Goal: Transaction & Acquisition: Purchase product/service

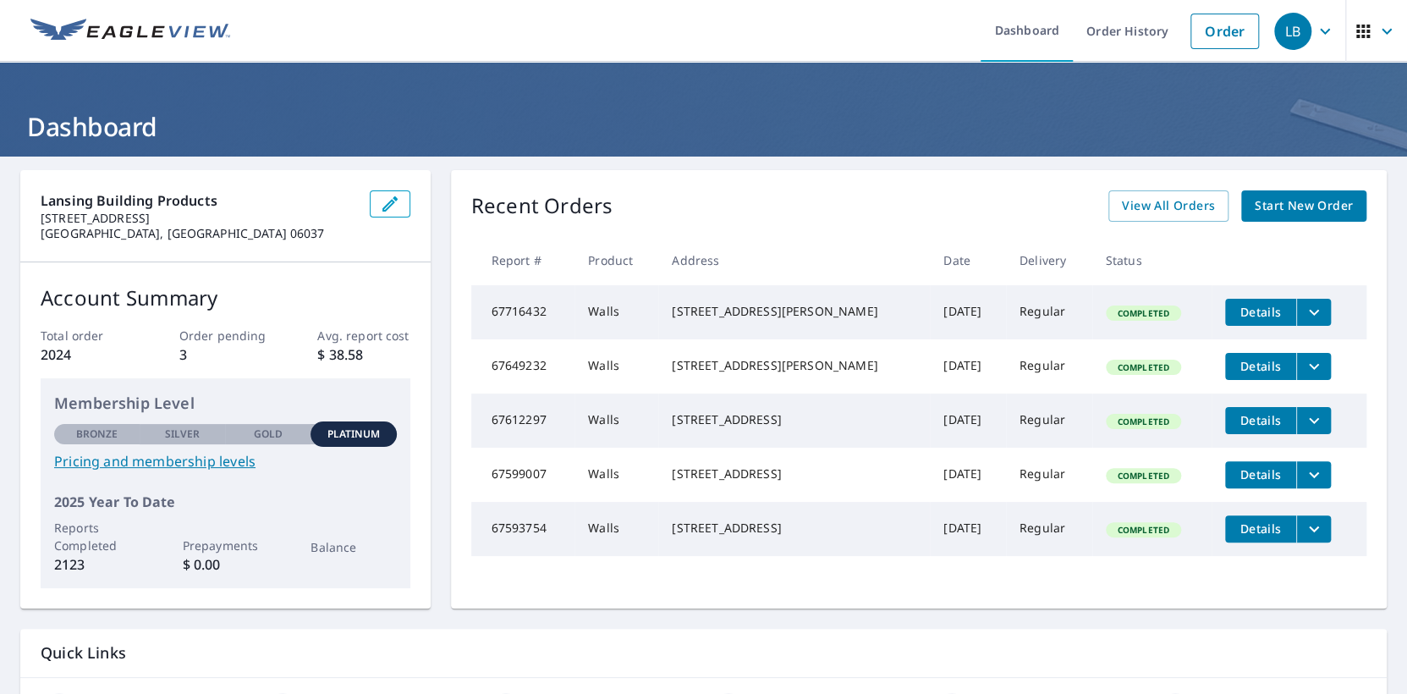
click at [1271, 202] on span "Start New Order" at bounding box center [1304, 205] width 98 height 21
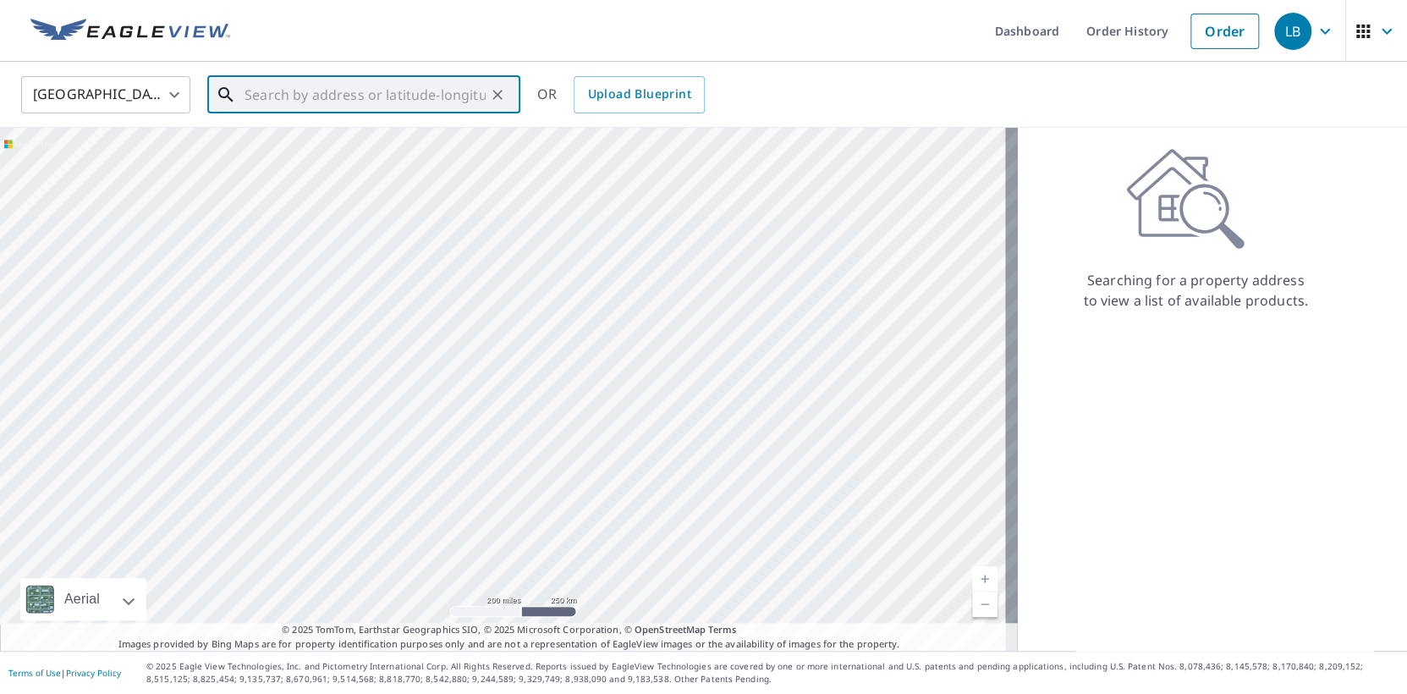
click at [270, 85] on input "text" at bounding box center [365, 94] width 241 height 47
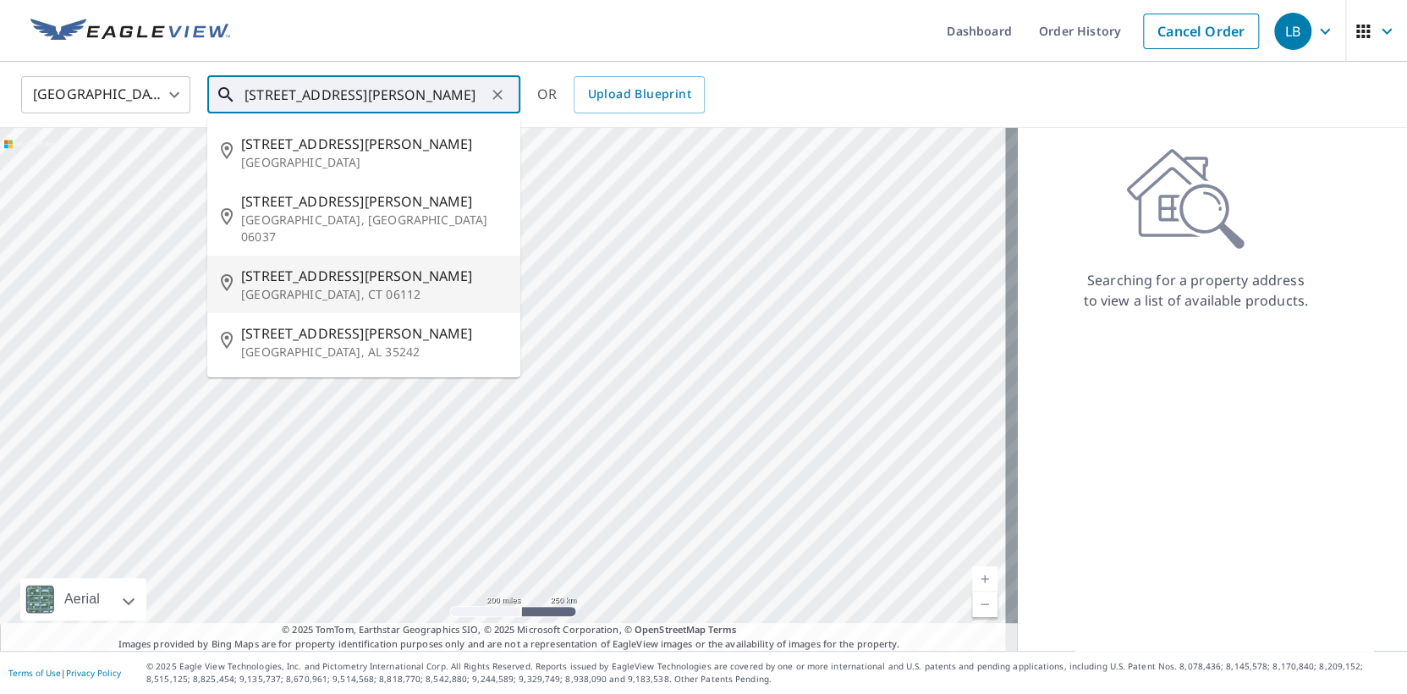
click at [256, 286] on p "[GEOGRAPHIC_DATA], CT 06112" at bounding box center [374, 294] width 266 height 17
type input "[STREET_ADDRESS][PERSON_NAME]"
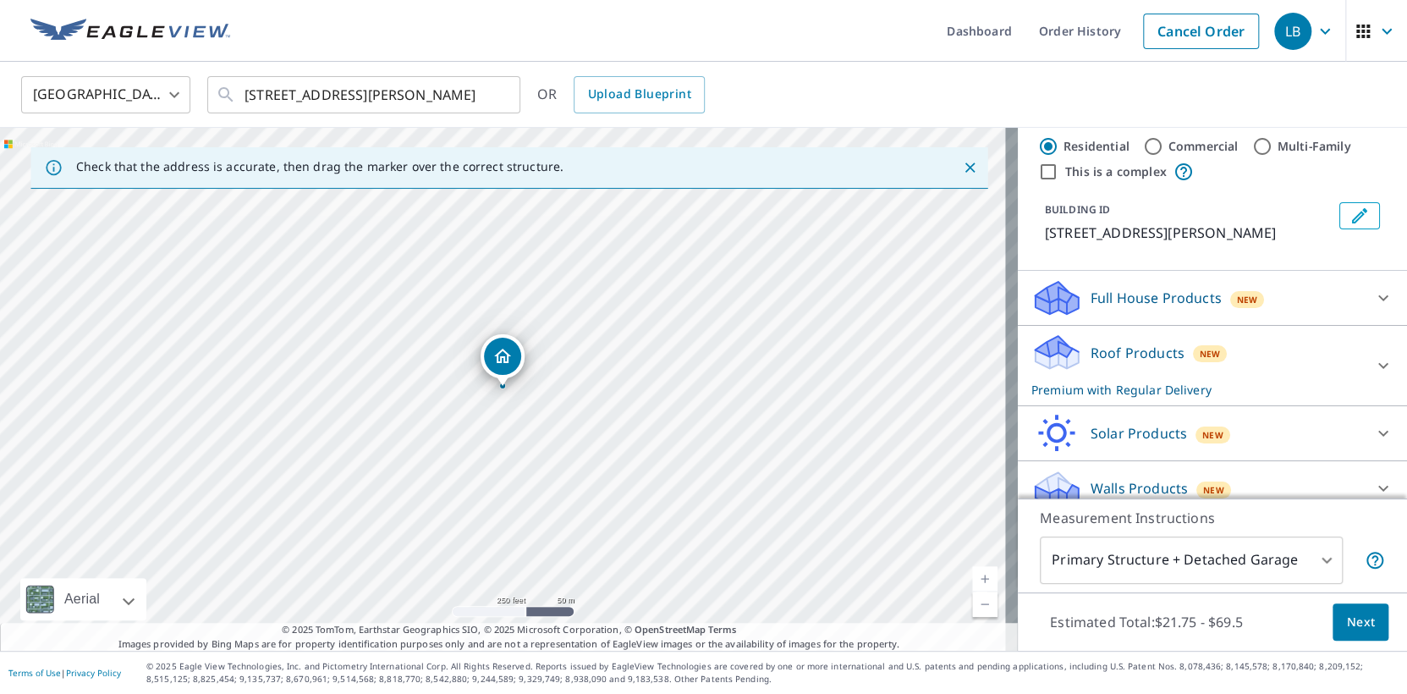
scroll to position [49, 0]
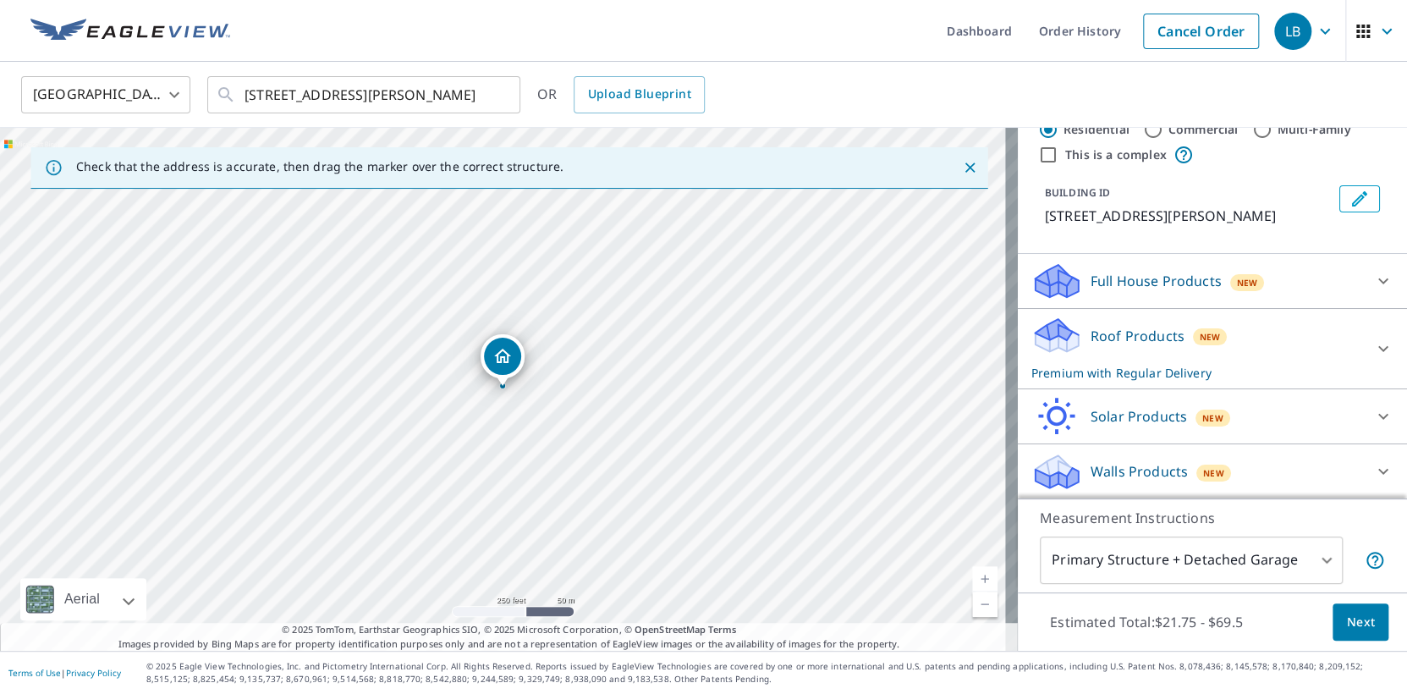
click at [1311, 479] on div "Walls Products New" at bounding box center [1197, 472] width 332 height 40
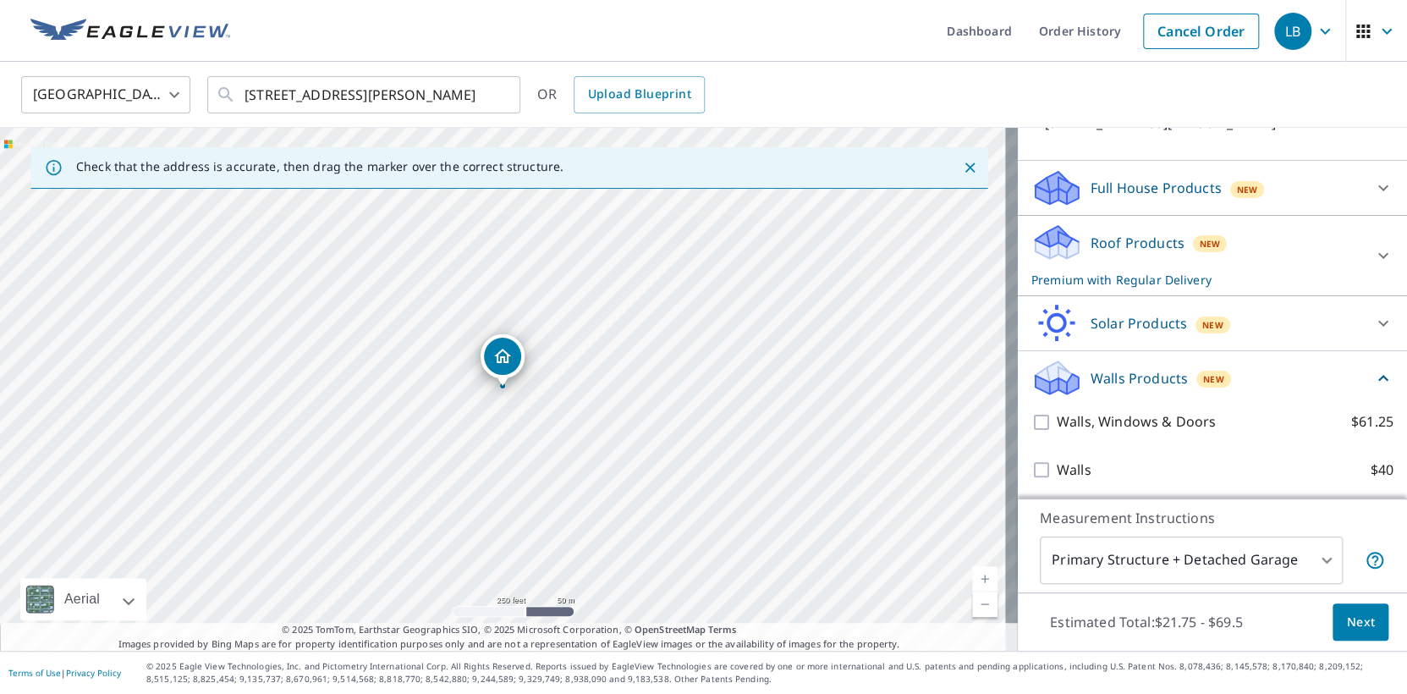
scroll to position [145, 0]
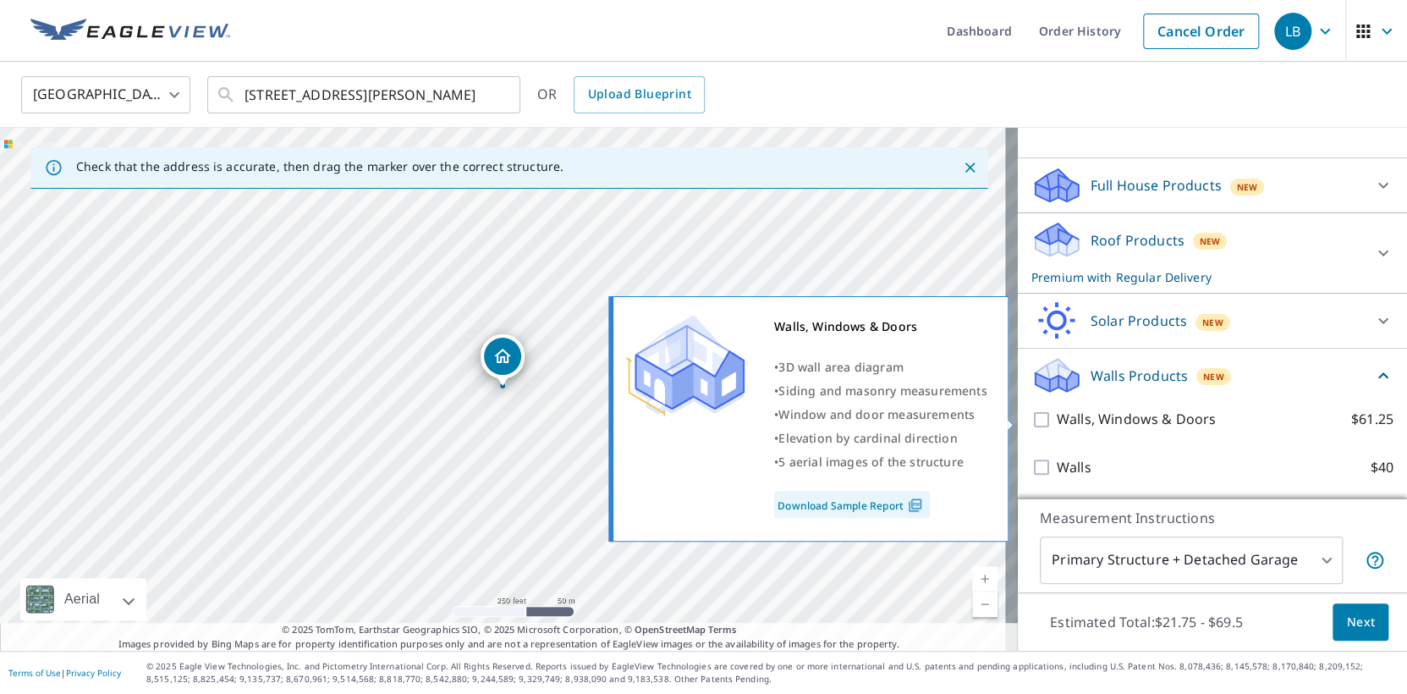
click at [1031, 420] on input "Walls, Windows & Doors $61.25" at bounding box center [1043, 420] width 25 height 20
checkbox input "true"
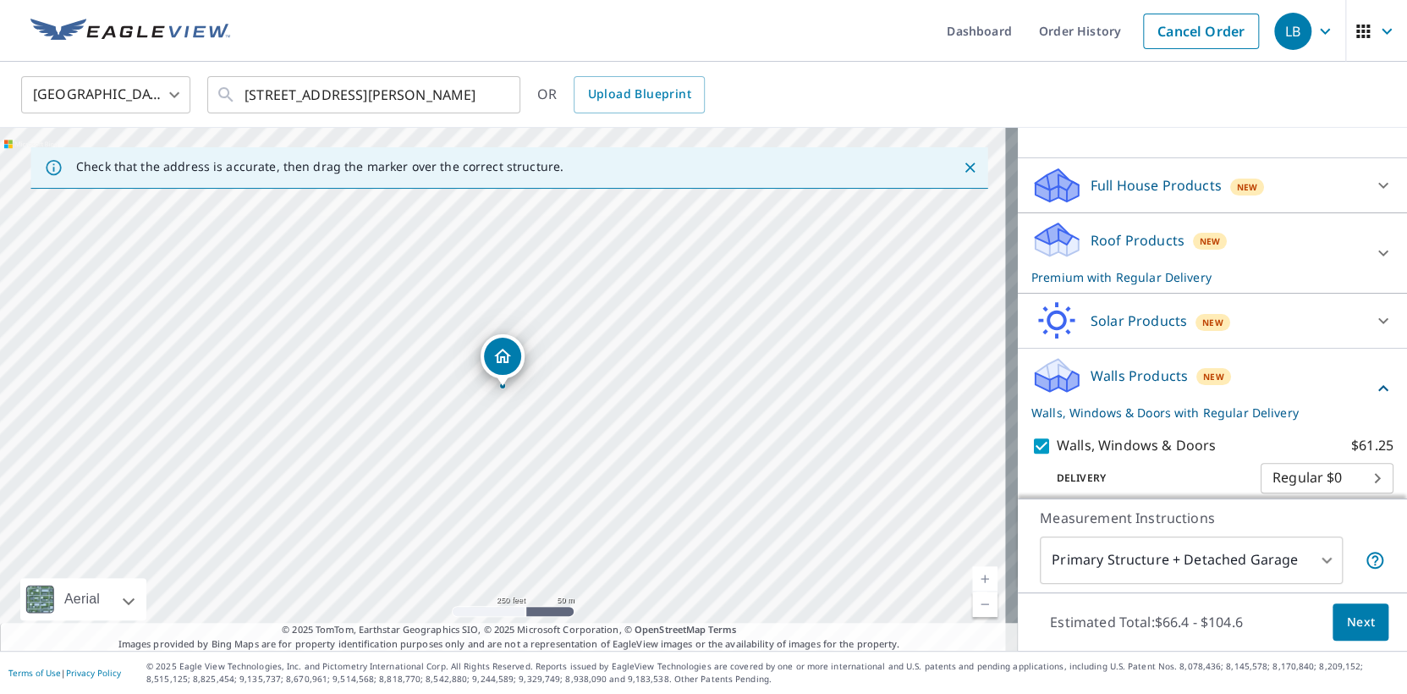
click at [1346, 619] on span "Next" at bounding box center [1360, 622] width 29 height 21
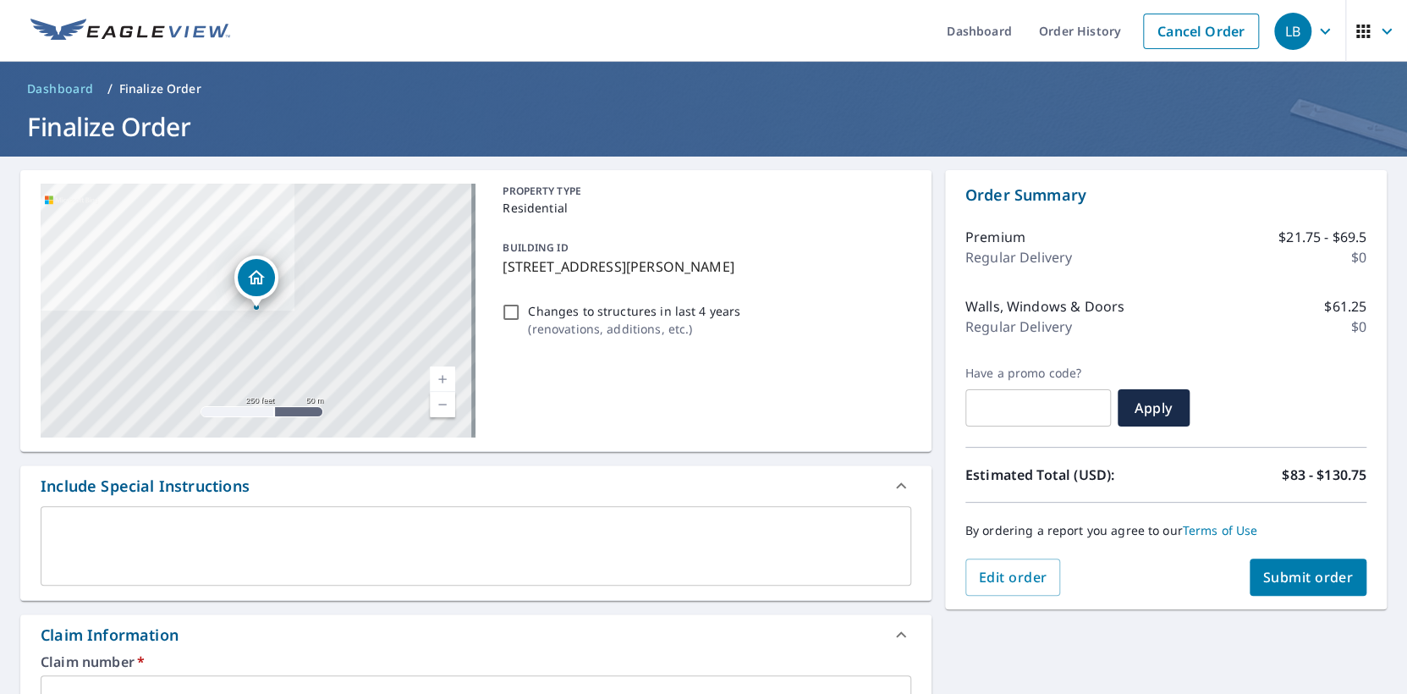
scroll to position [338, 0]
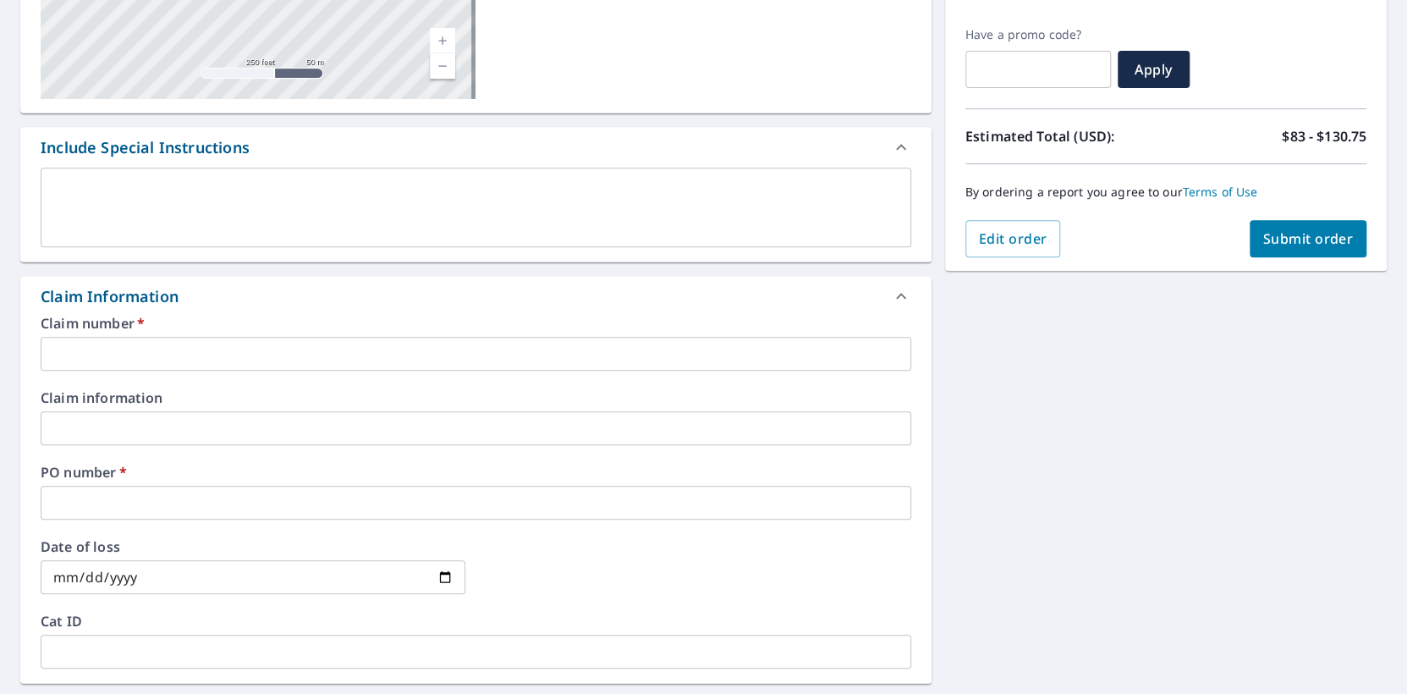
click at [75, 355] on input "text" at bounding box center [476, 354] width 871 height 34
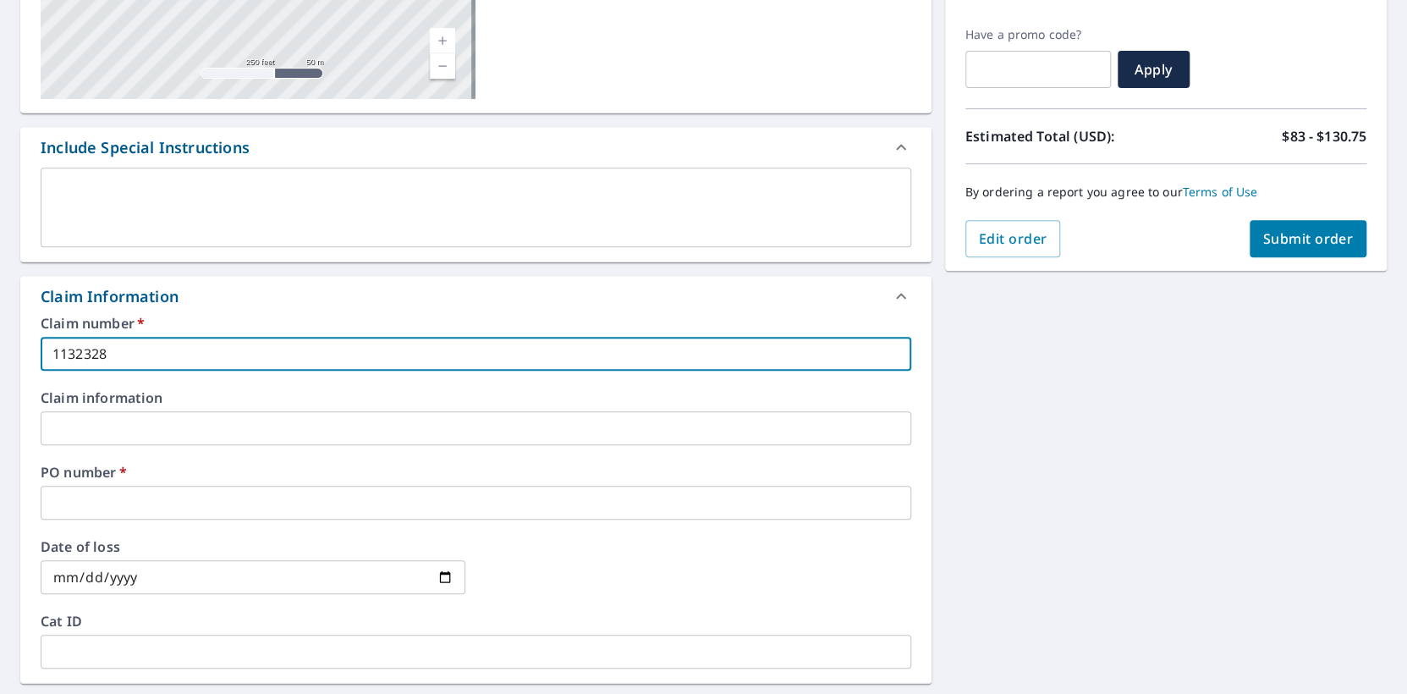
type input "1132328"
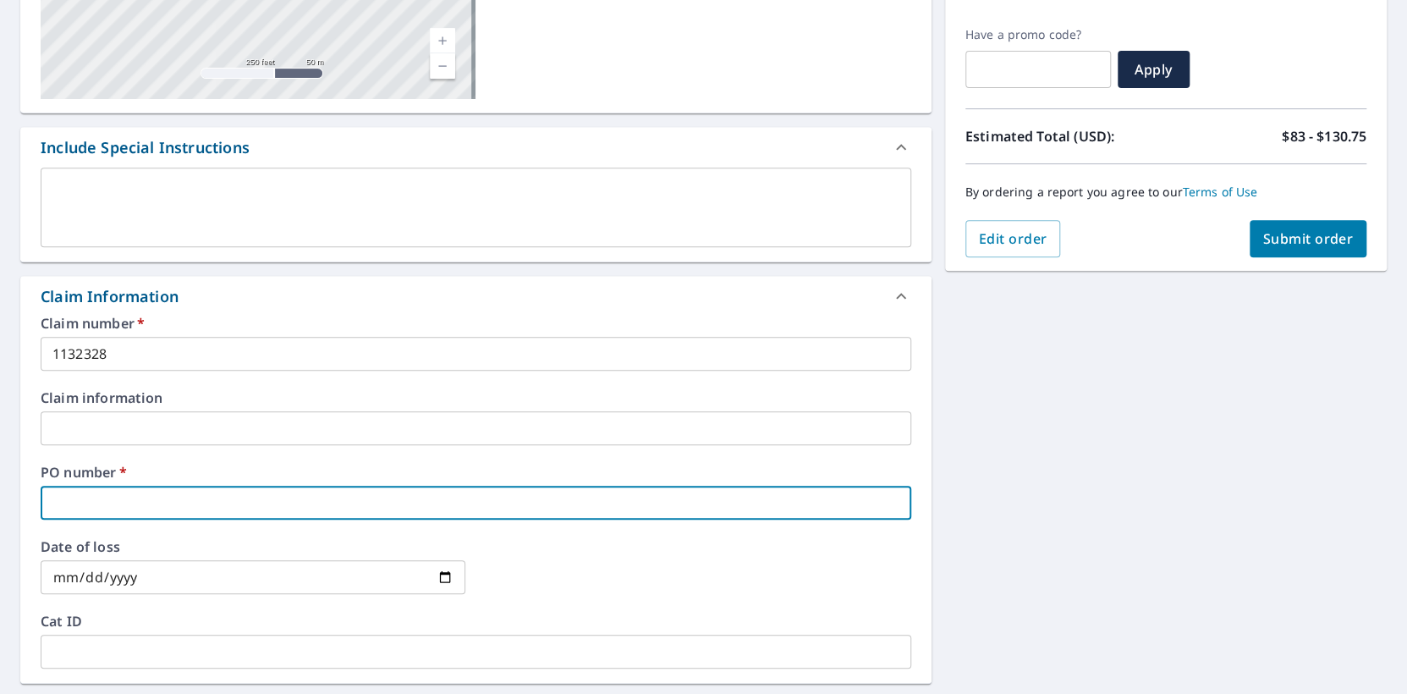
click at [124, 492] on input "text" at bounding box center [476, 503] width 871 height 34
type input "[PERSON_NAME]"
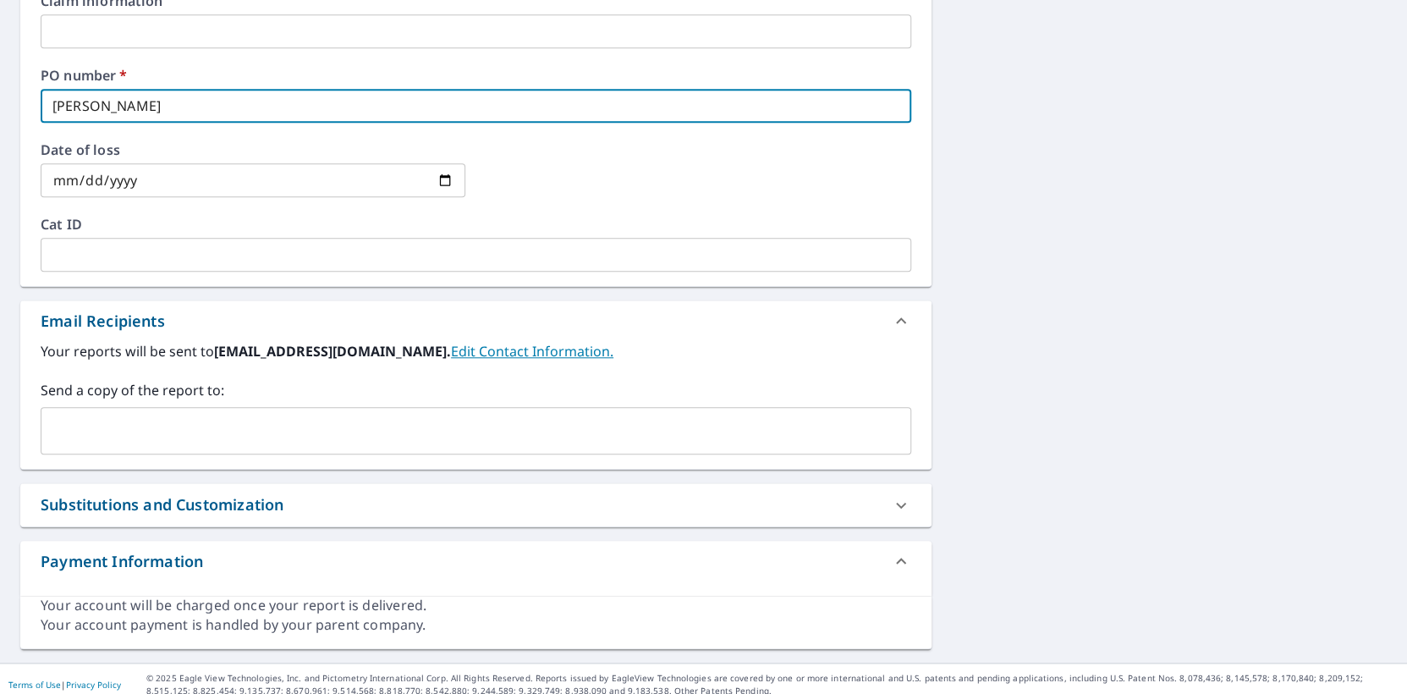
scroll to position [745, 0]
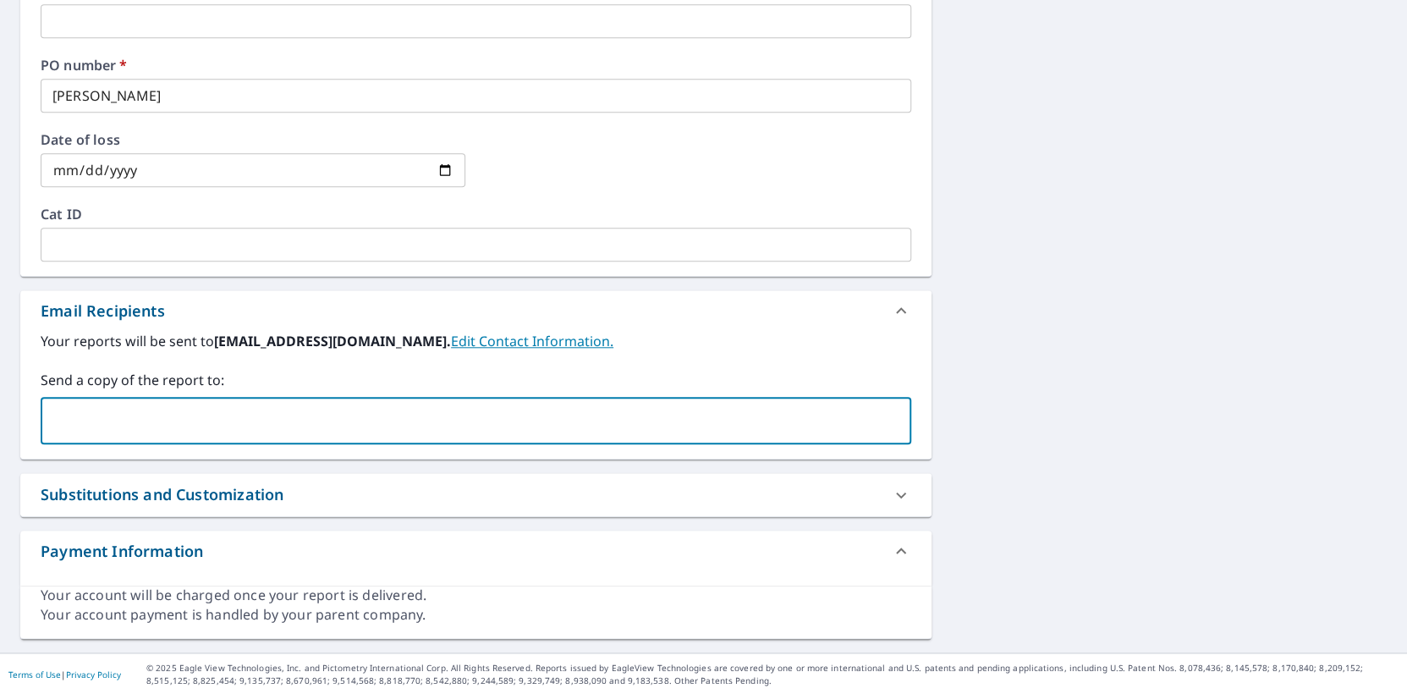
click at [112, 404] on input "text" at bounding box center [463, 420] width 830 height 32
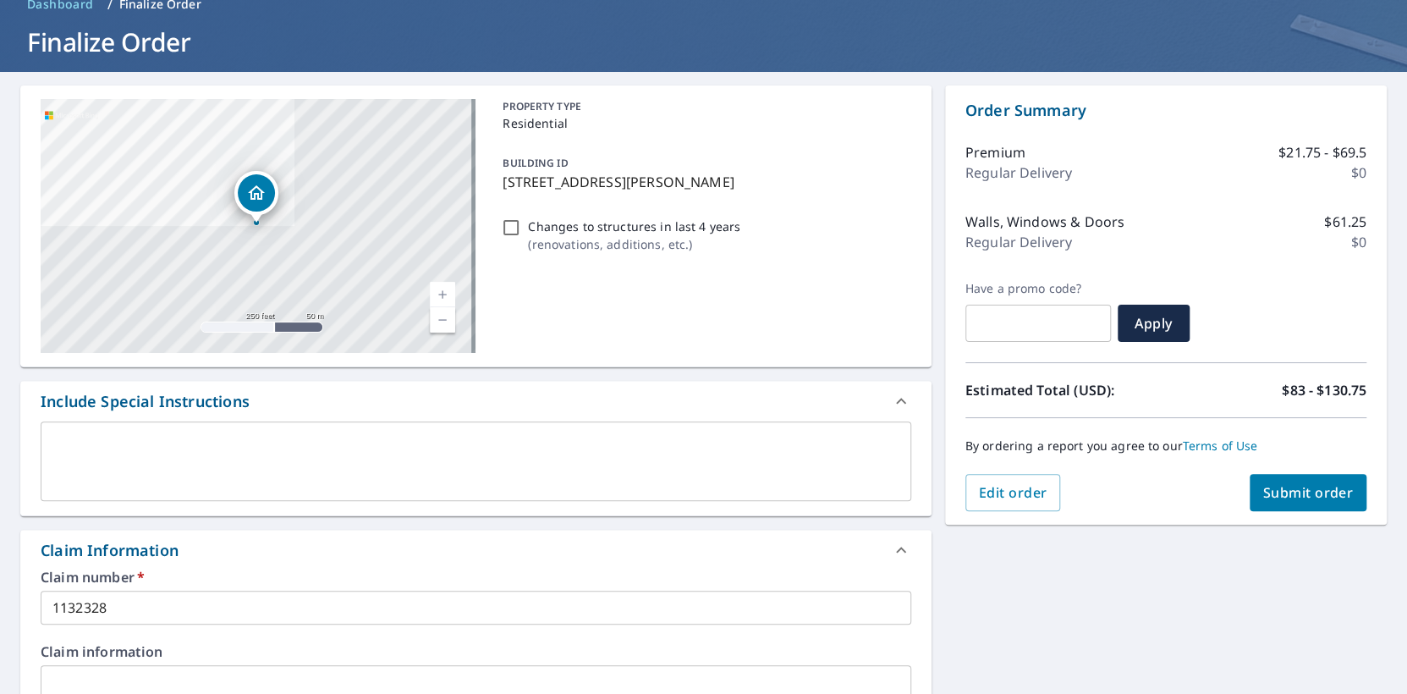
scroll to position [85, 0]
type input "[PERSON_NAME][EMAIL_ADDRESS][PERSON_NAME][DOMAIN_NAME]"
click at [1263, 494] on span "Submit order" at bounding box center [1308, 492] width 91 height 19
